Goal: Task Accomplishment & Management: Use online tool/utility

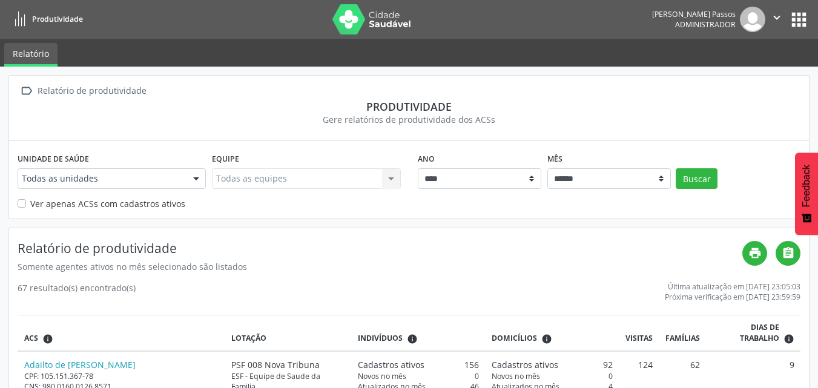
click at [809, 10] on button "apps" at bounding box center [799, 19] width 21 height 21
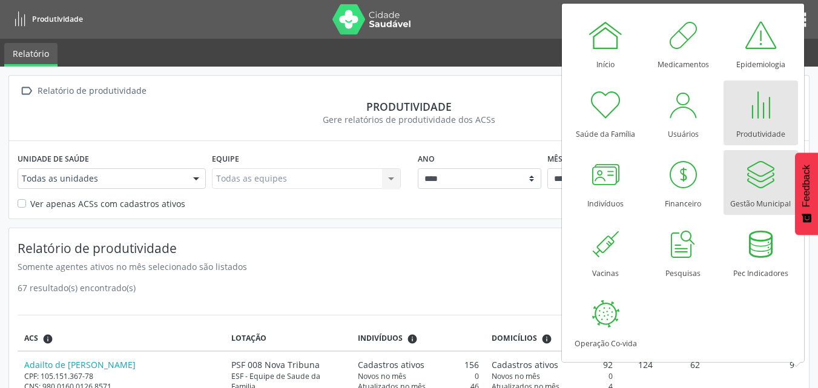
click at [767, 190] on div at bounding box center [760, 174] width 36 height 36
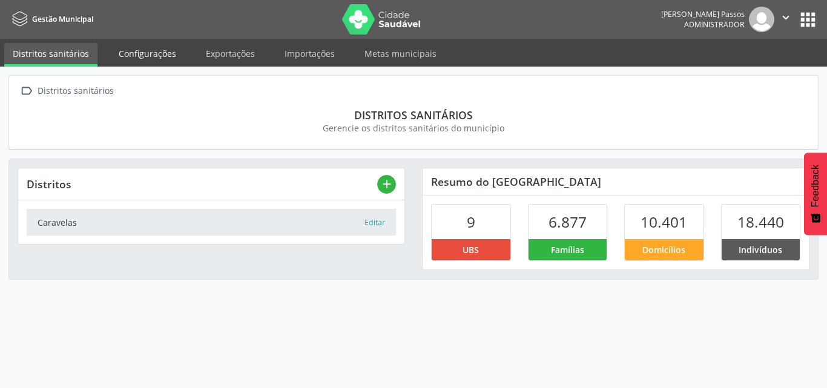
click at [149, 61] on link "Configurações" at bounding box center [147, 53] width 74 height 21
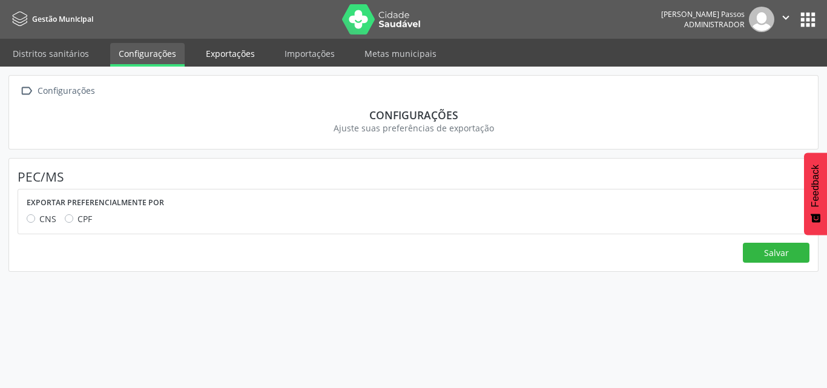
click at [237, 55] on link "Exportações" at bounding box center [230, 53] width 66 height 21
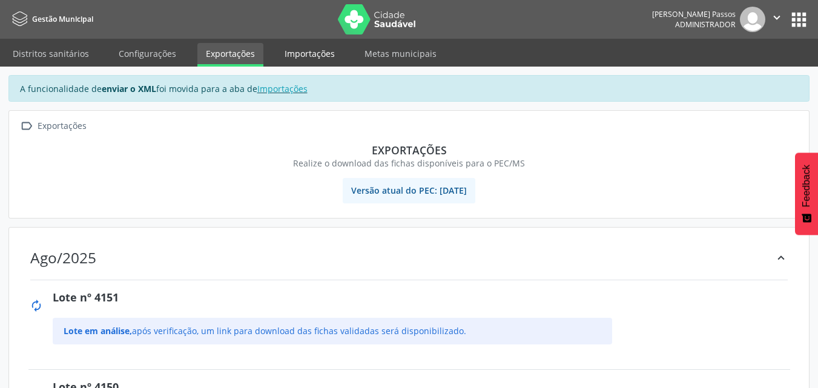
click at [324, 46] on link "Importações" at bounding box center [309, 53] width 67 height 21
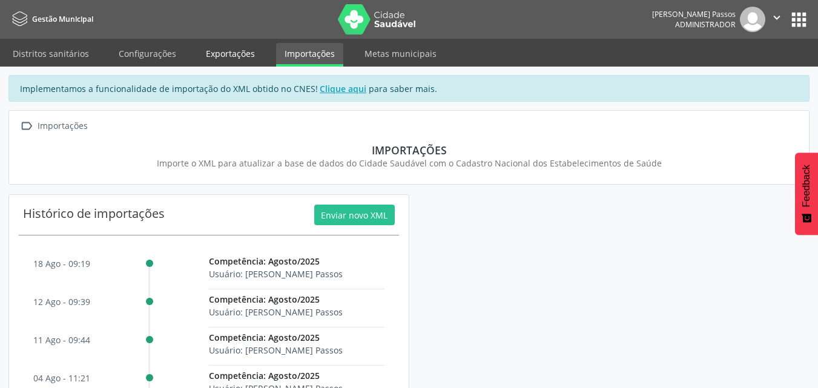
click at [228, 47] on link "Exportações" at bounding box center [230, 53] width 66 height 21
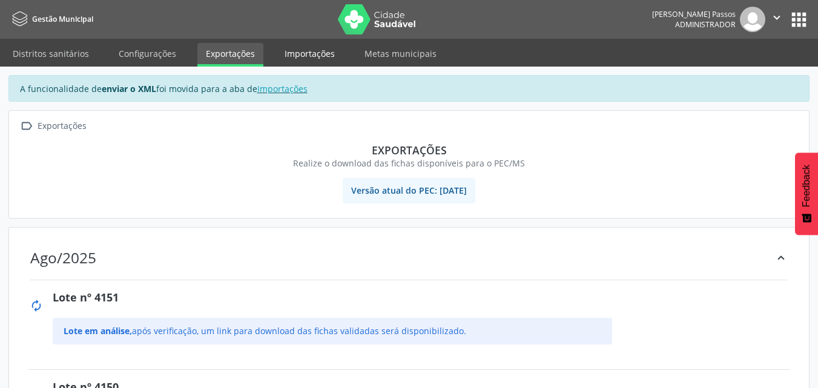
click at [310, 55] on link "Importações" at bounding box center [309, 53] width 67 height 21
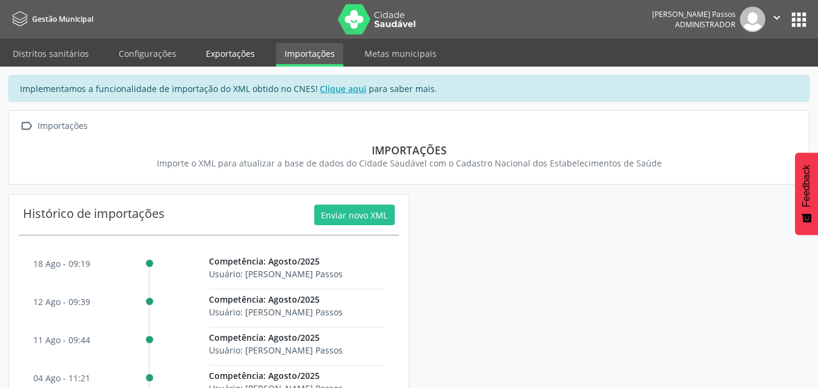
click at [251, 54] on link "Exportações" at bounding box center [230, 53] width 66 height 21
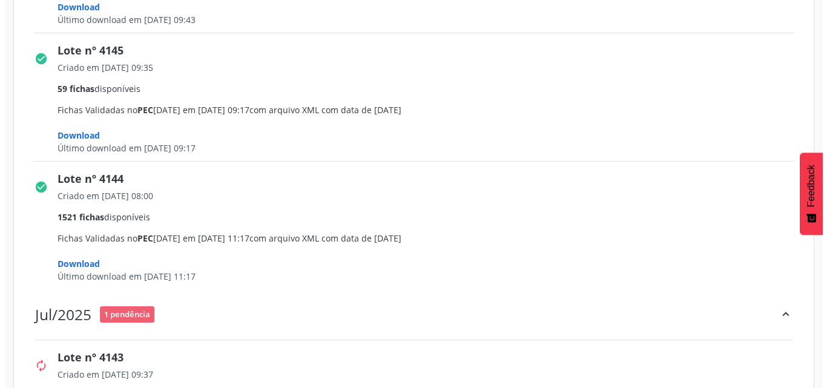
scroll to position [1090, 0]
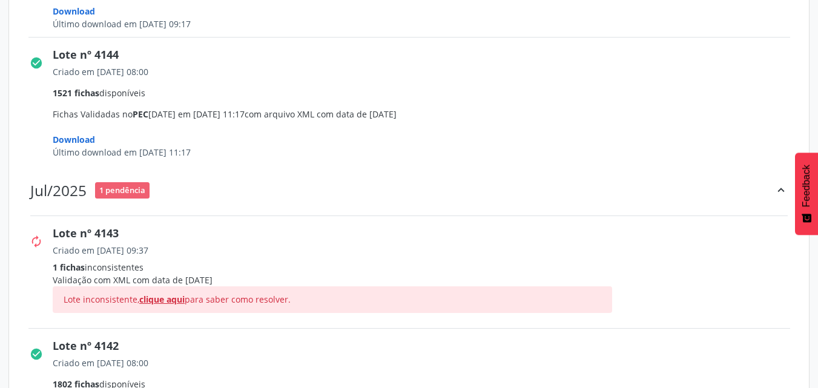
click at [167, 300] on span "clique aqui" at bounding box center [161, 300] width 45 height 12
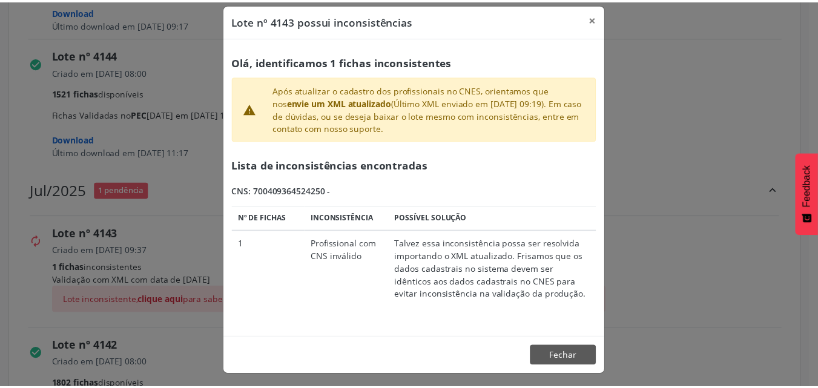
scroll to position [14, 0]
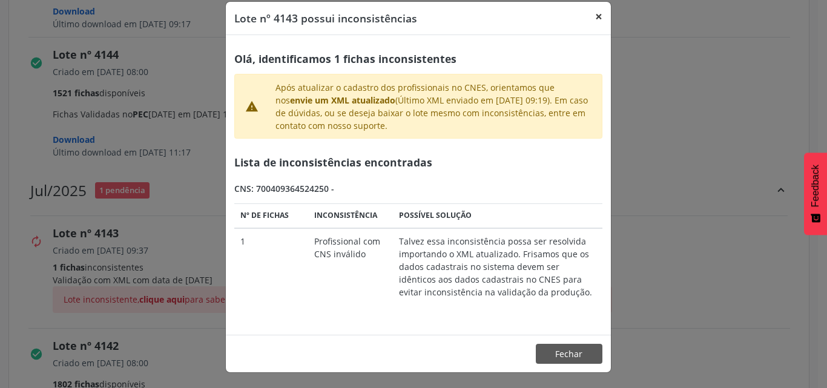
click at [592, 18] on button "×" at bounding box center [599, 17] width 24 height 30
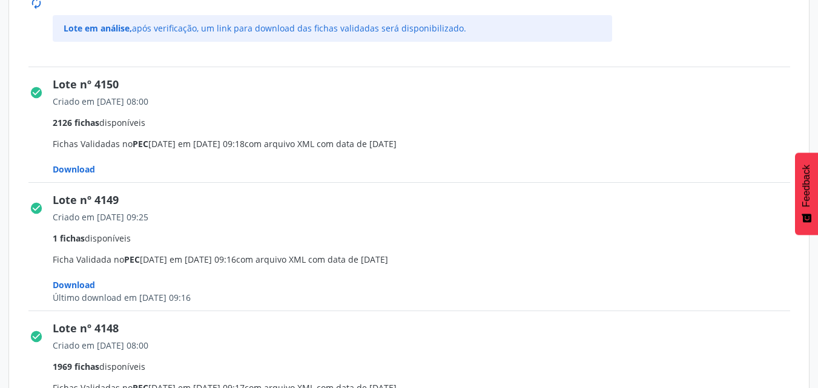
scroll to position [242, 0]
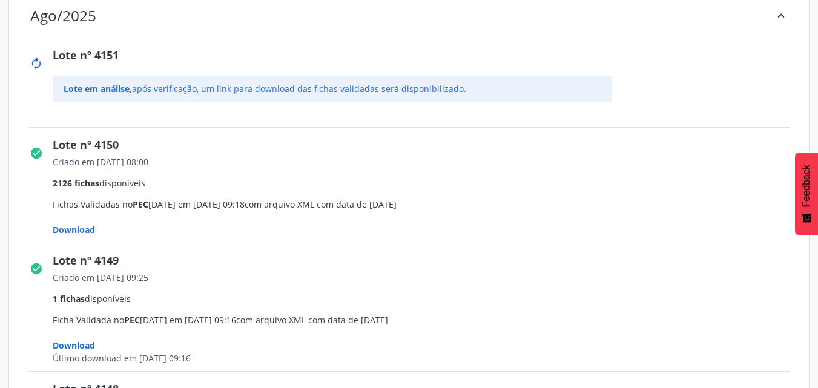
click at [85, 231] on span "Download" at bounding box center [74, 230] width 42 height 12
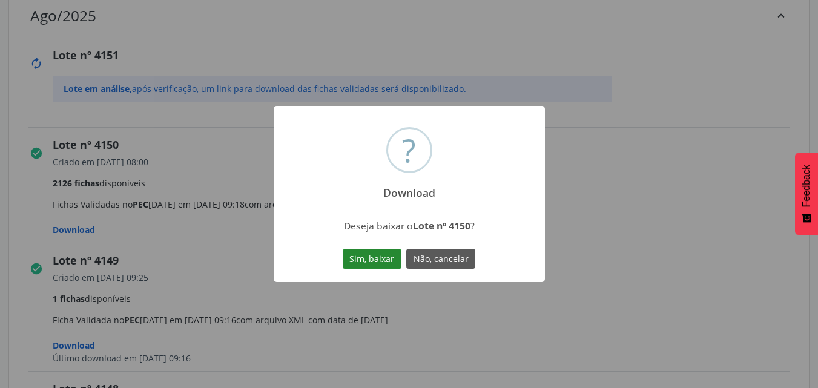
click at [374, 256] on button "Sim, baixar" at bounding box center [372, 259] width 59 height 21
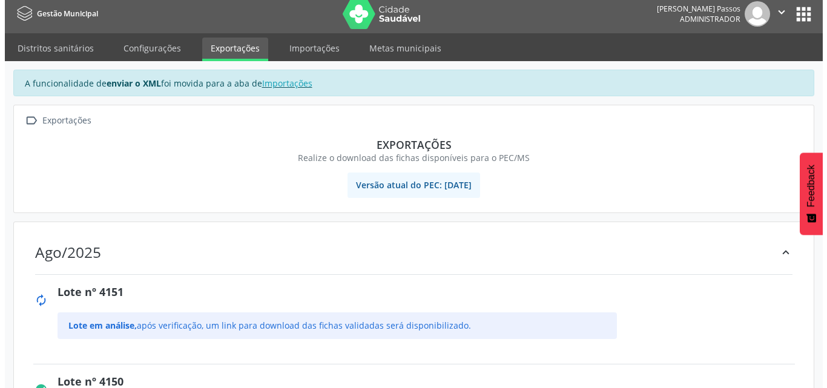
scroll to position [0, 0]
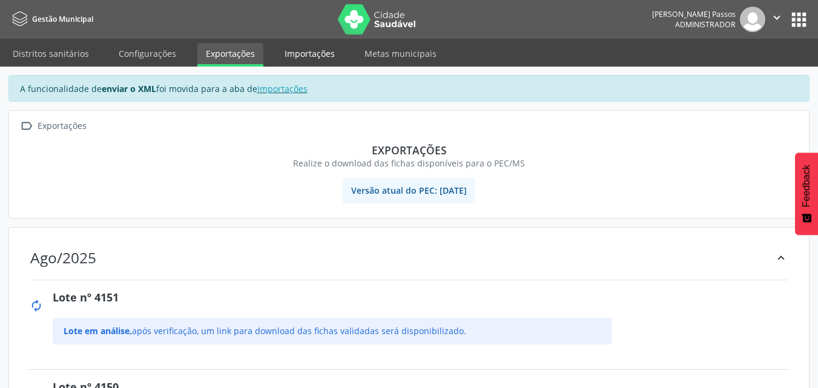
click at [328, 55] on link "Importações" at bounding box center [309, 53] width 67 height 21
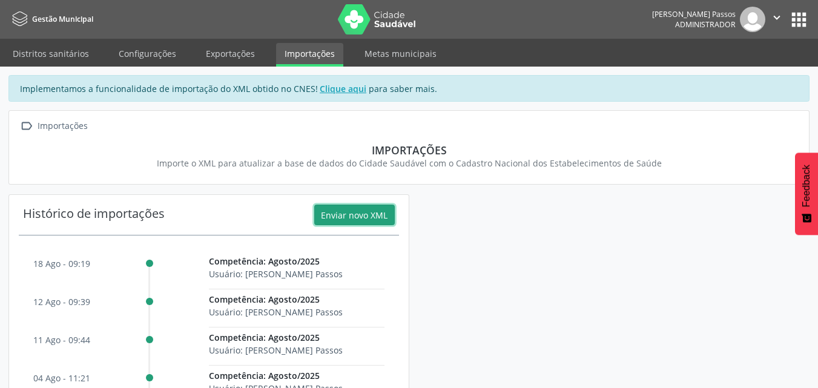
click at [362, 209] on button "Enviar novo XML" at bounding box center [354, 215] width 81 height 21
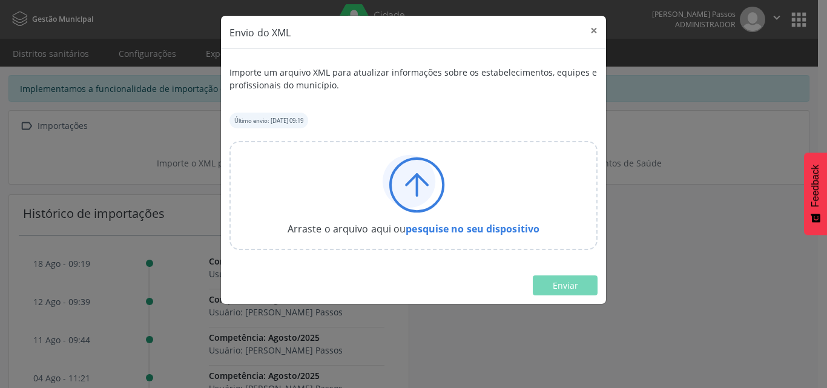
click at [419, 193] on icon at bounding box center [409, 181] width 53 height 53
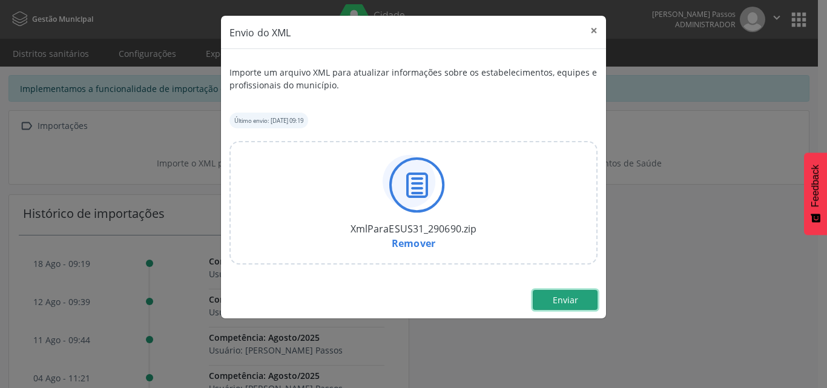
click at [587, 305] on button "Enviar" at bounding box center [565, 300] width 65 height 21
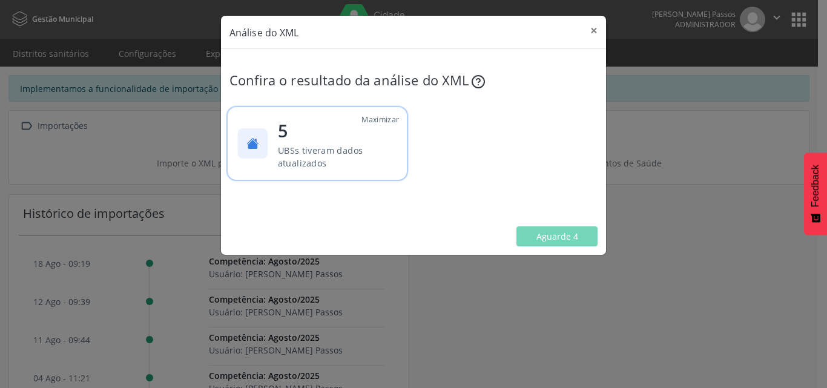
click at [328, 162] on p "UBSs tiveram dados atualizados" at bounding box center [335, 157] width 115 height 26
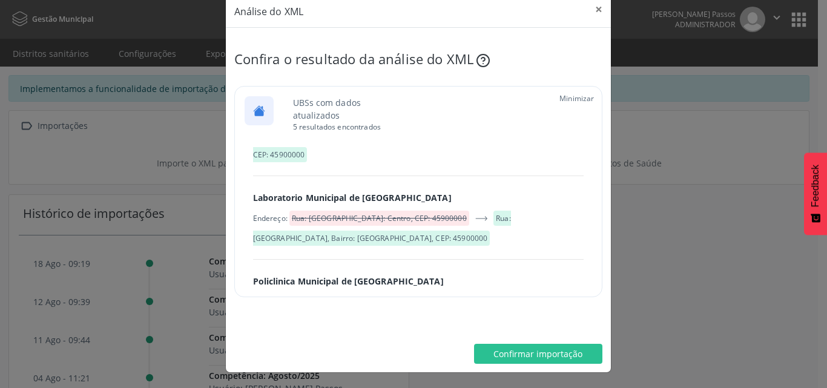
scroll to position [386, 0]
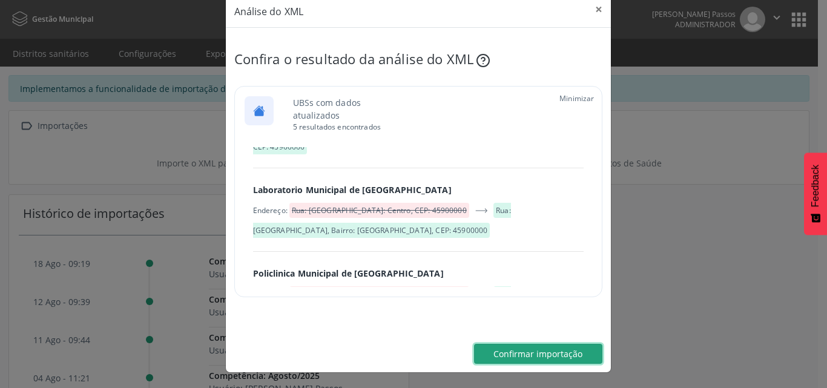
click at [537, 352] on span "Confirmar importação" at bounding box center [538, 354] width 89 height 12
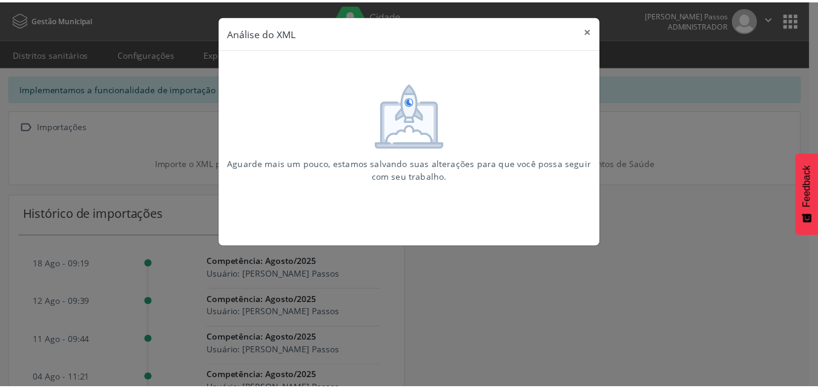
scroll to position [0, 0]
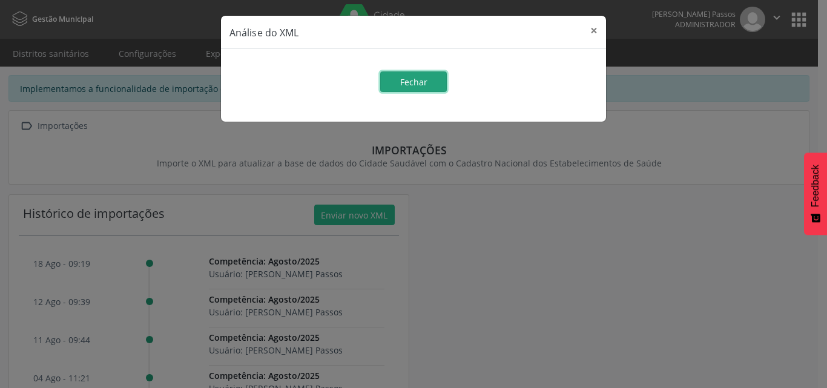
click at [422, 82] on span "Fechar" at bounding box center [413, 82] width 27 height 12
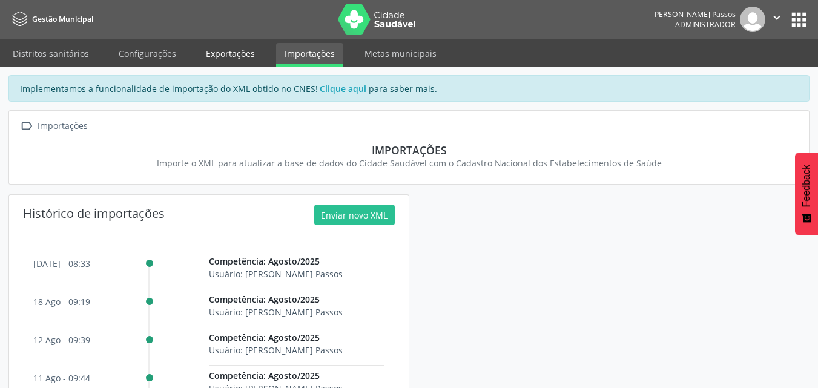
click at [234, 55] on link "Exportações" at bounding box center [230, 53] width 66 height 21
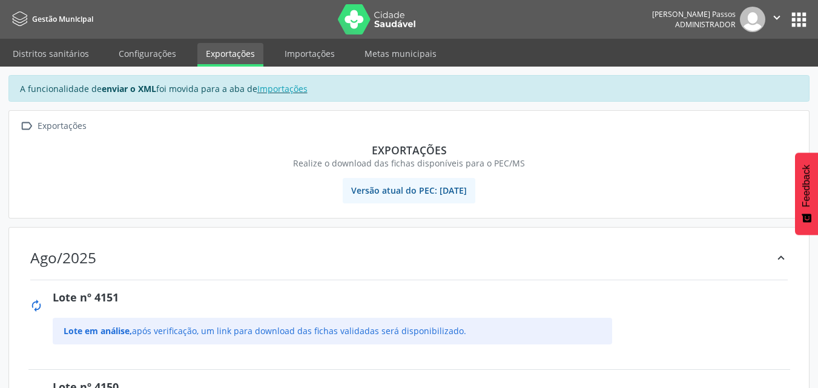
click at [809, 19] on nav "Gestão Municipal Layla Reis Passos Administrador  Configurações Sair apps" at bounding box center [409, 19] width 818 height 39
click at [801, 22] on button "apps" at bounding box center [799, 19] width 21 height 21
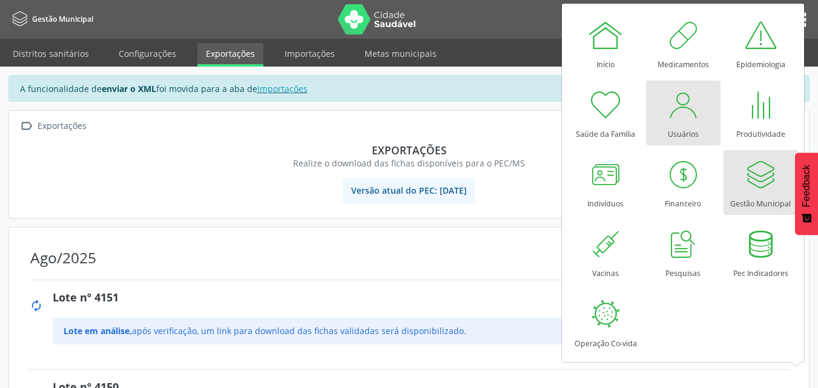
click at [690, 120] on div at bounding box center [683, 105] width 36 height 36
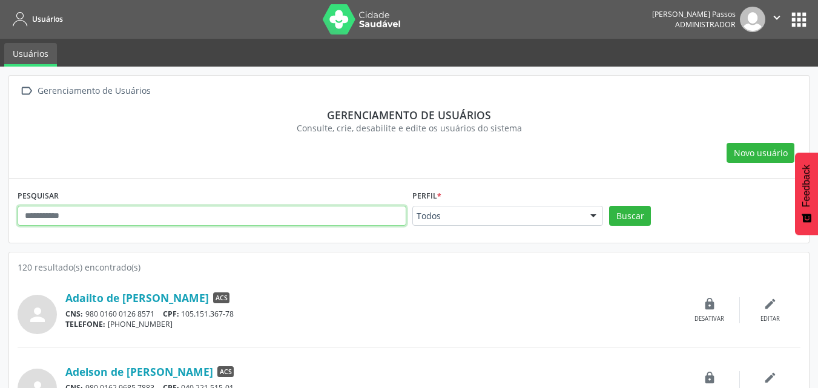
click at [281, 221] on input "text" at bounding box center [212, 216] width 389 height 21
type input "*****"
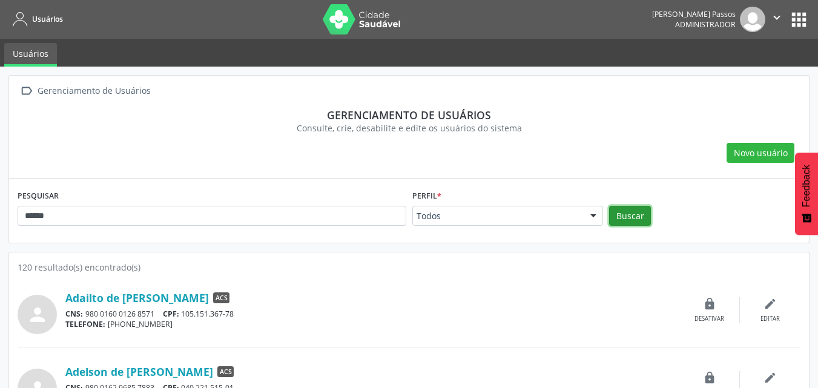
click at [639, 216] on button "Buscar" at bounding box center [630, 216] width 42 height 21
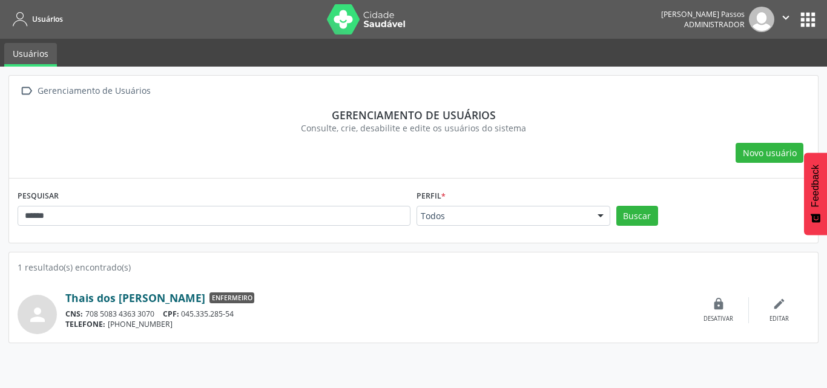
click at [150, 302] on link "Thais dos Reis Santos" at bounding box center [135, 297] width 140 height 13
click at [805, 9] on button "apps" at bounding box center [808, 19] width 21 height 21
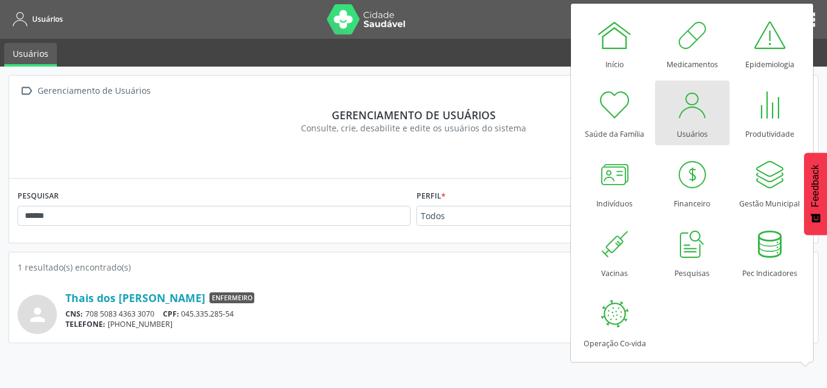
click at [553, 101] on section "Gerenciamento de usuários Consulte, crie, desabilite e edite os usuários do sis…" at bounding box center [414, 121] width 792 height 43
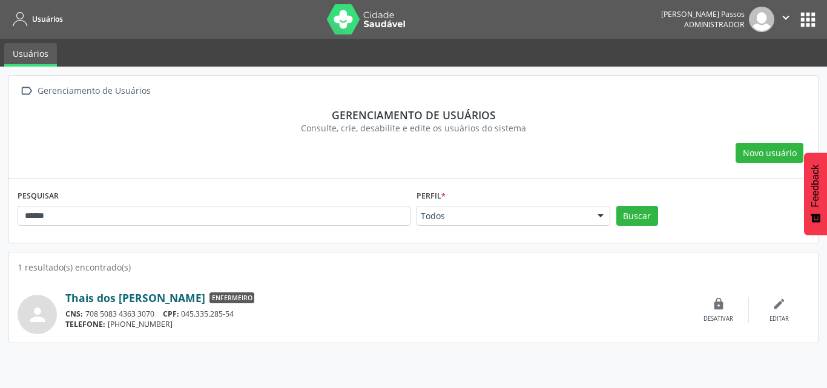
click at [127, 299] on link "Thais dos Reis Santos" at bounding box center [135, 297] width 140 height 13
